Goal: Transaction & Acquisition: Purchase product/service

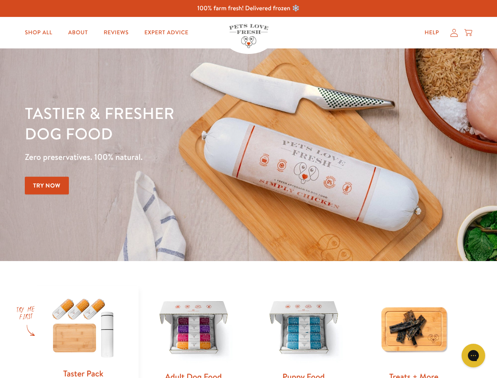
click at [248, 189] on div "Tastier & fresher dog food Zero preservatives. 100% natural. Try Now" at bounding box center [174, 155] width 298 height 104
click at [473, 355] on icon "Gorgias live chat" at bounding box center [472, 354] width 7 height 7
